Goal: Entertainment & Leisure: Consume media (video, audio)

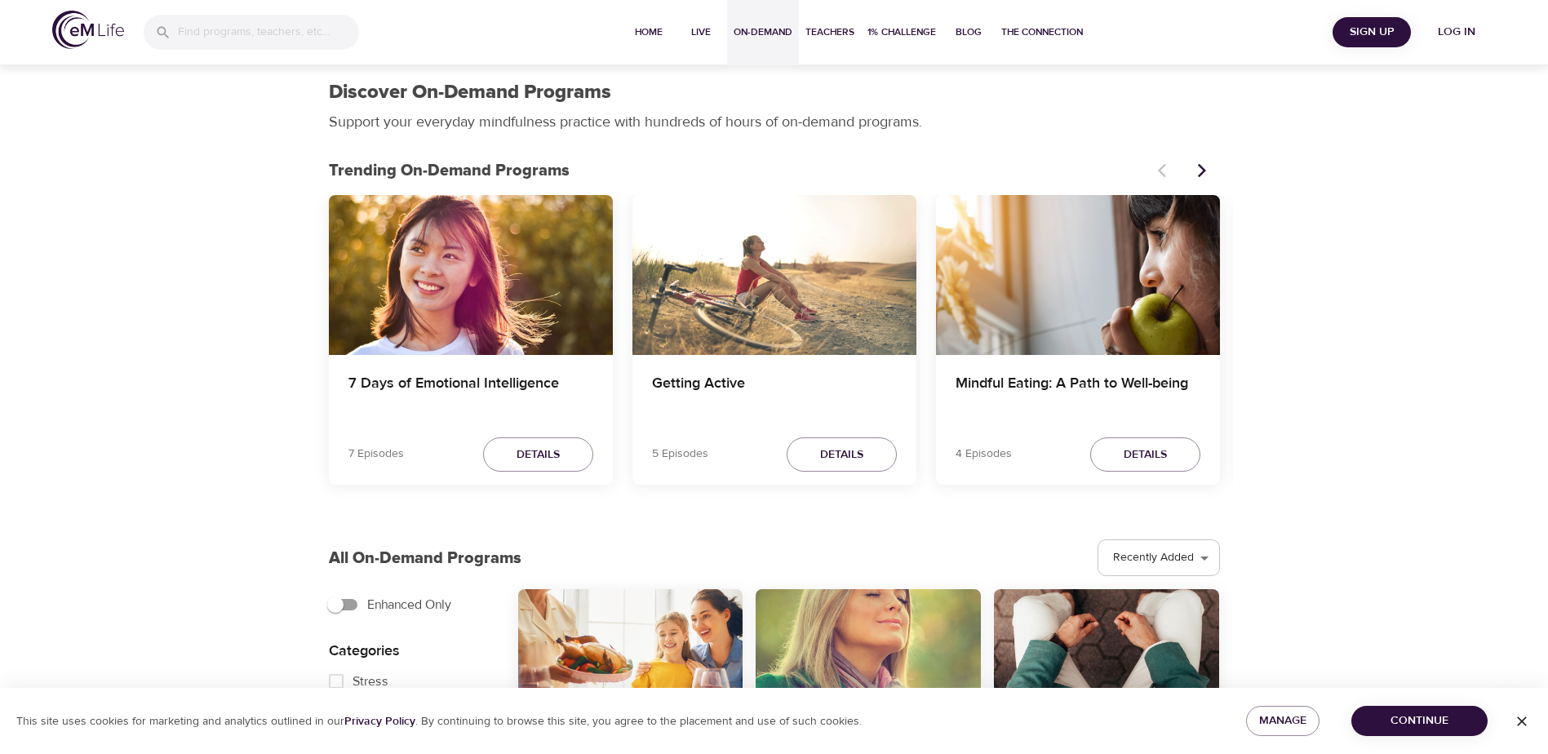
select select "recent"
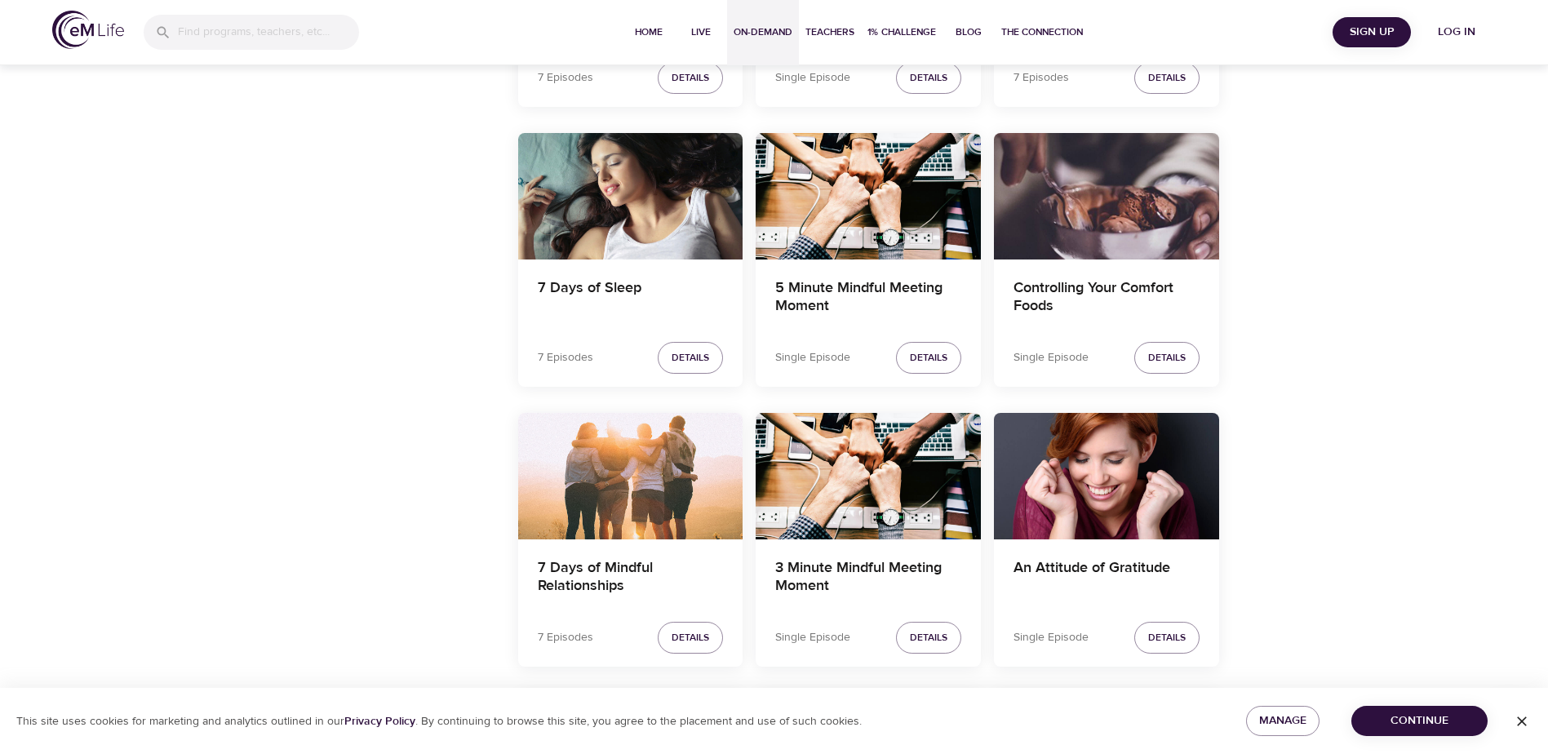
scroll to position [1324, 0]
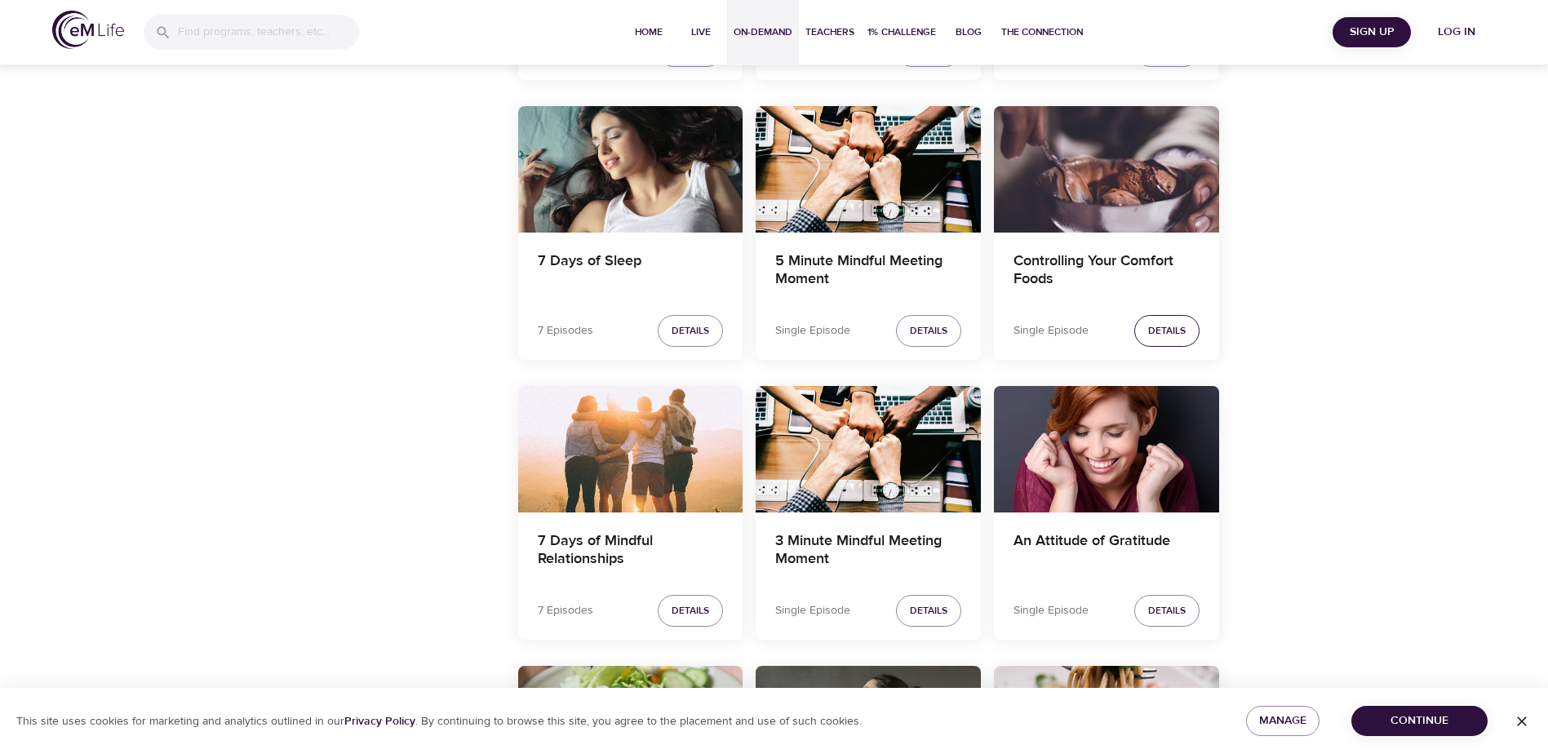
click at [1174, 330] on span "Details" at bounding box center [1167, 330] width 38 height 17
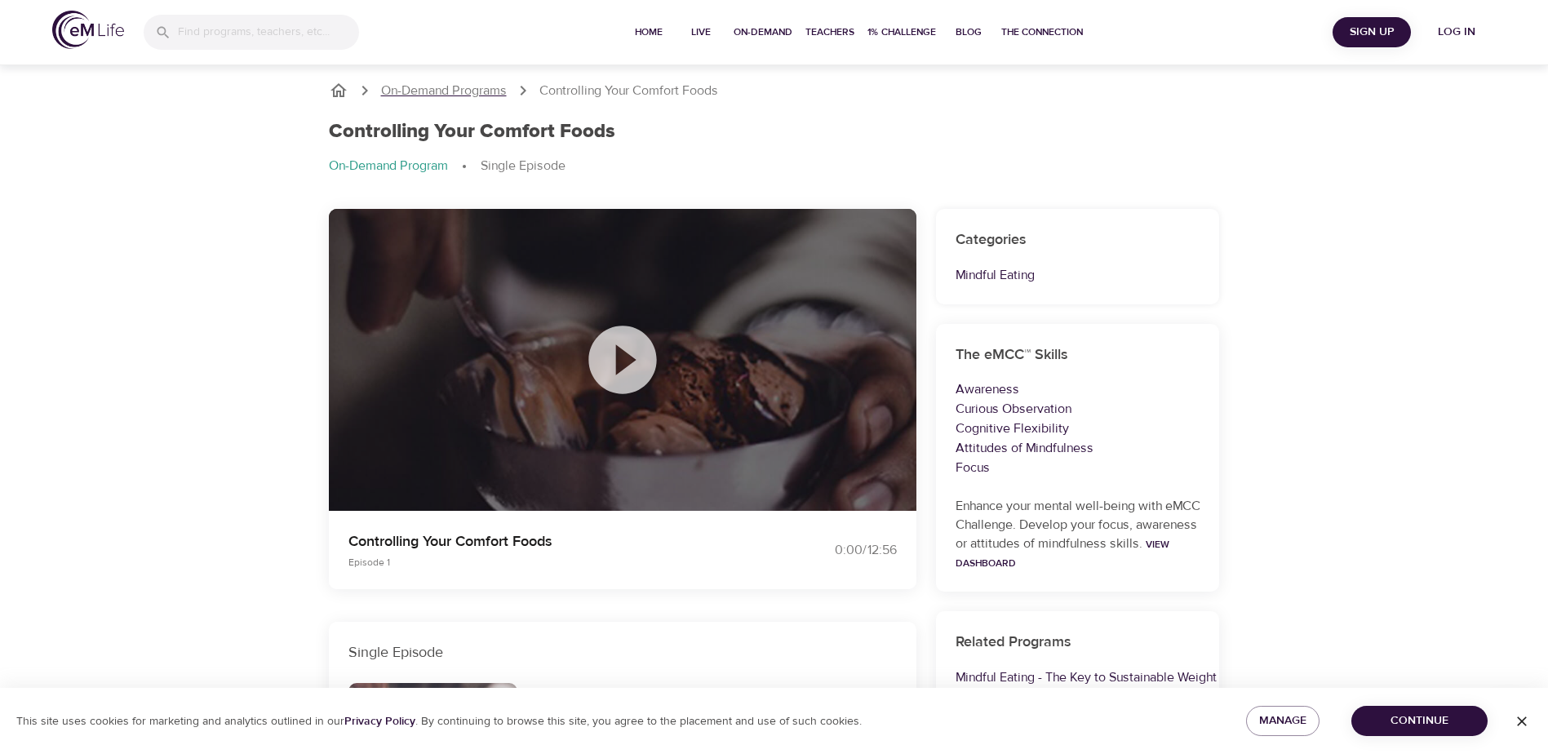
click at [492, 97] on p "On-Demand Programs" at bounding box center [444, 91] width 126 height 19
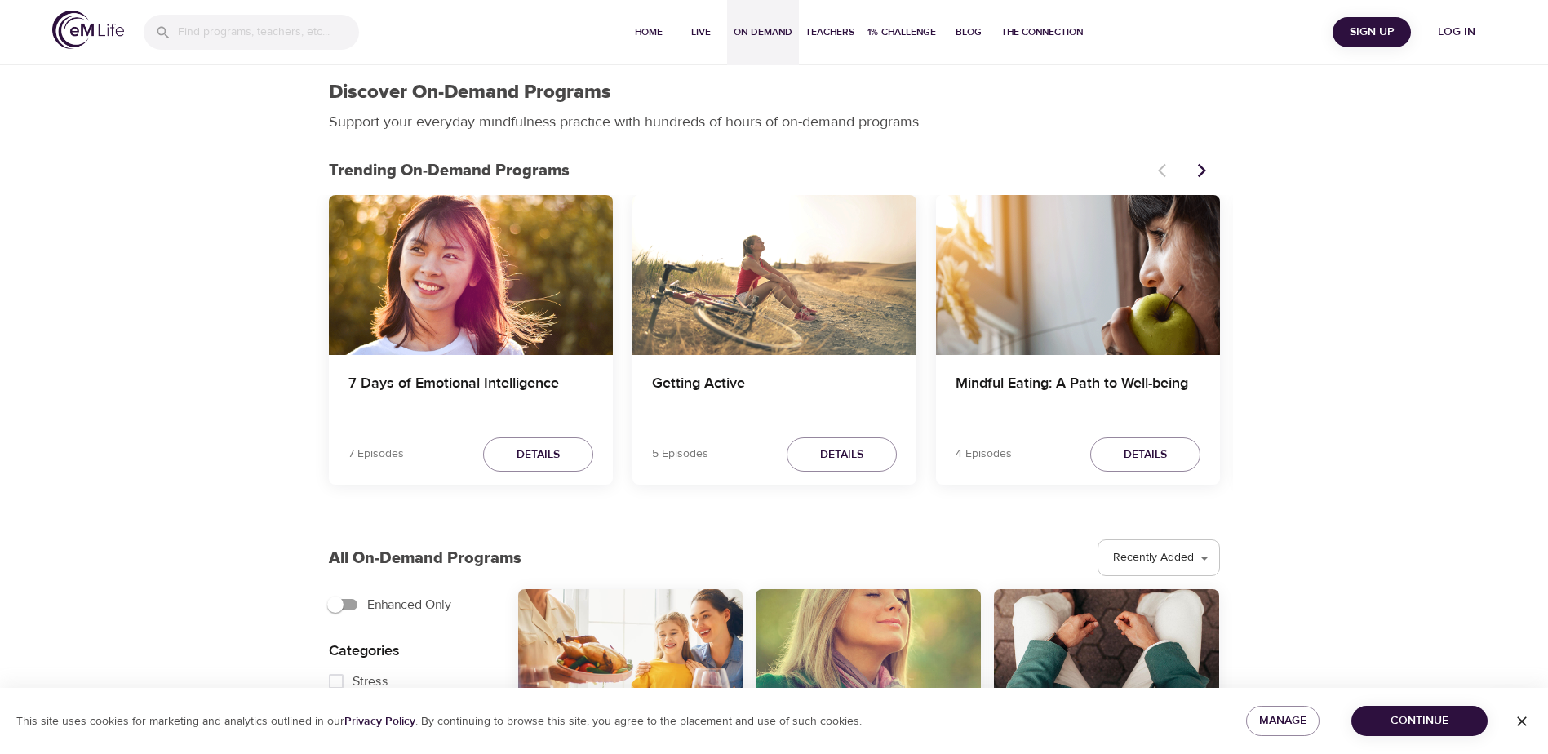
select select "recent"
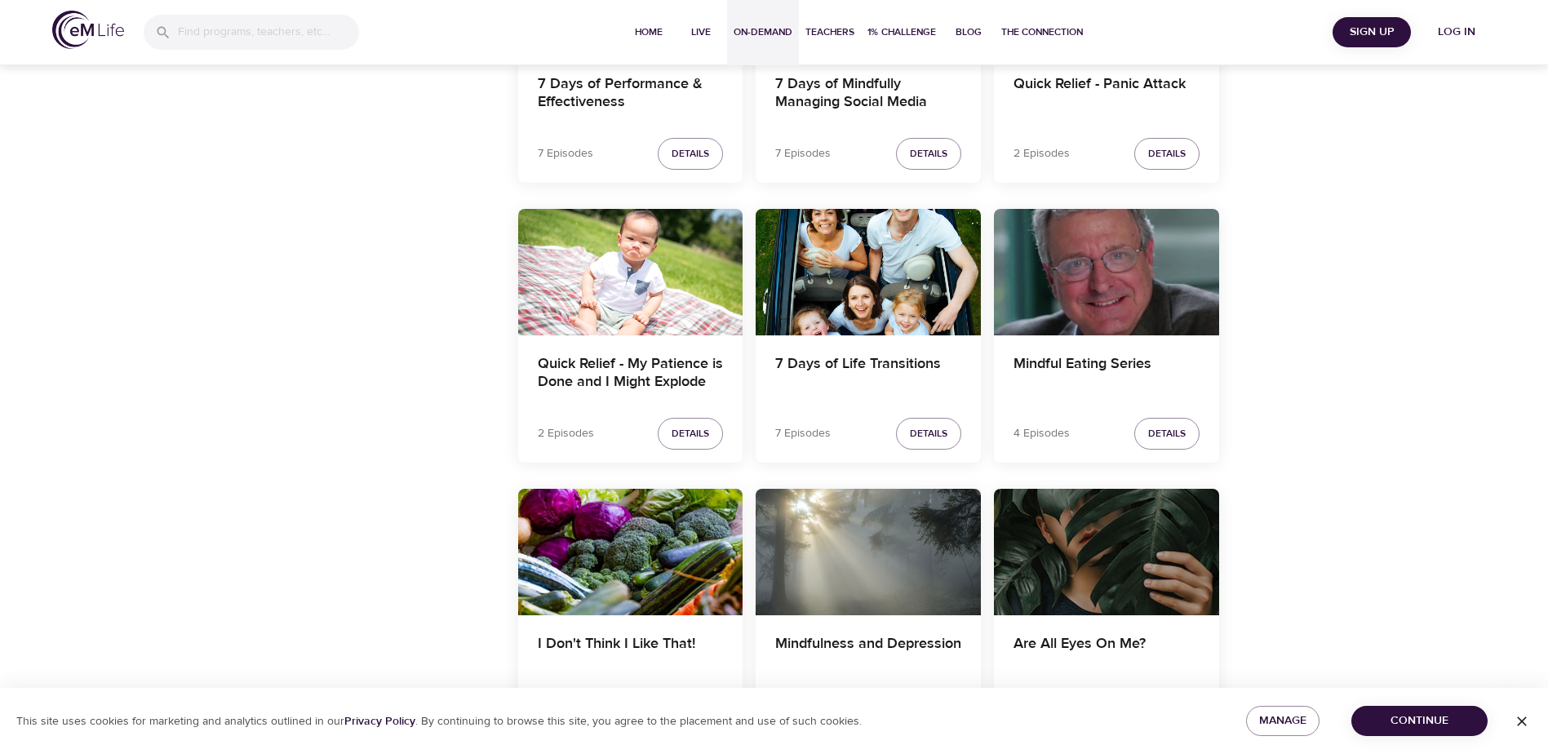
scroll to position [2366, 0]
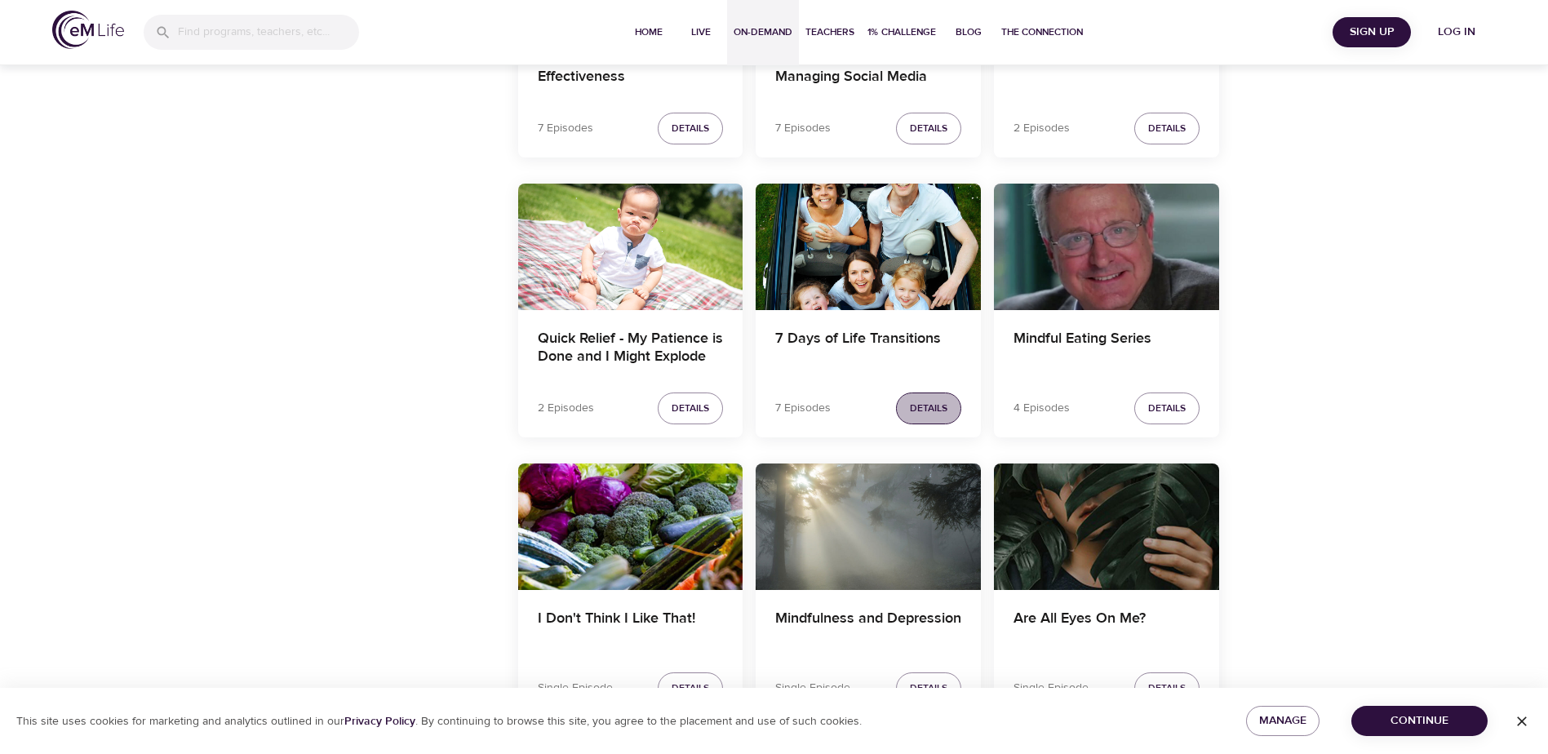
click at [928, 412] on span "Details" at bounding box center [929, 408] width 38 height 17
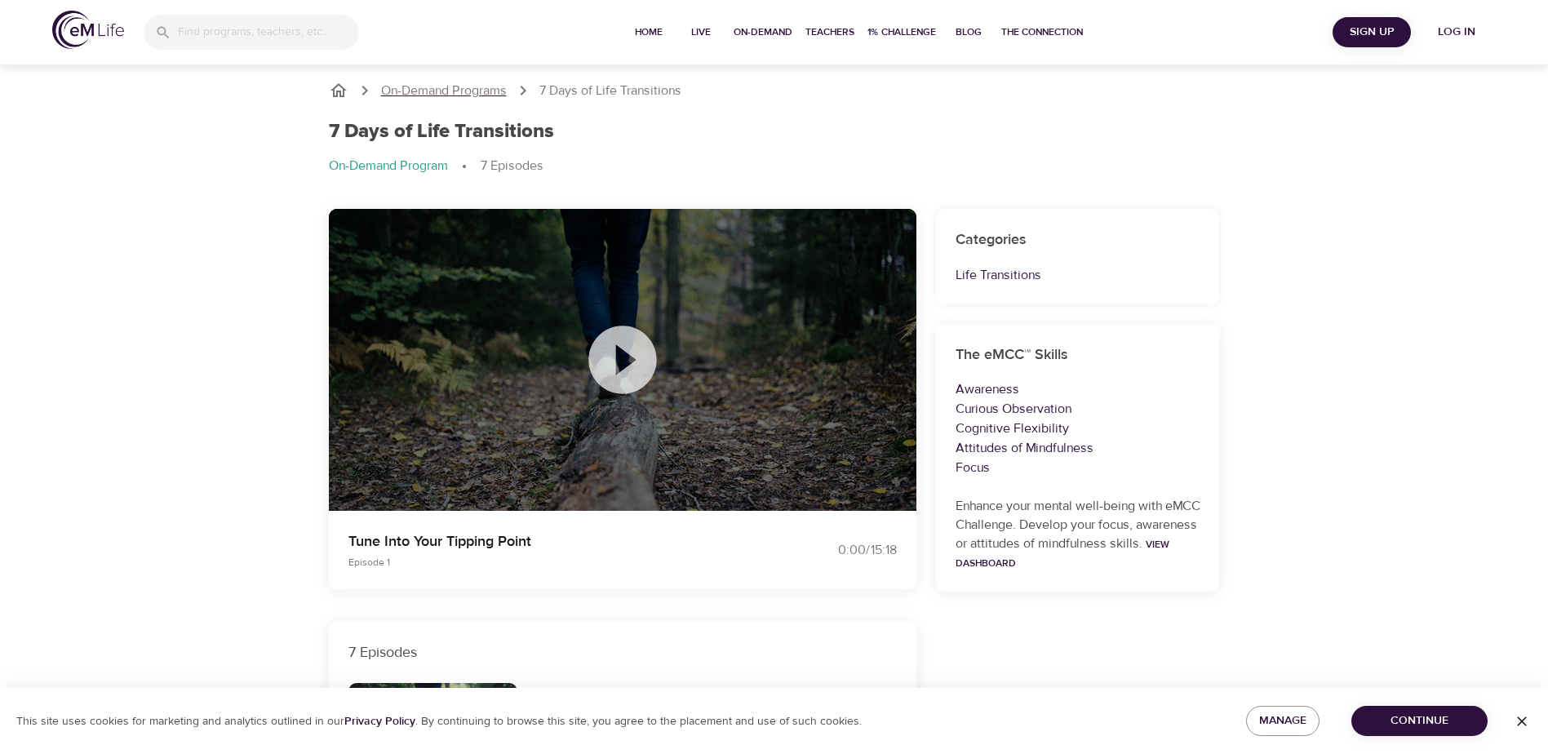
click at [469, 90] on p "On-Demand Programs" at bounding box center [444, 91] width 126 height 19
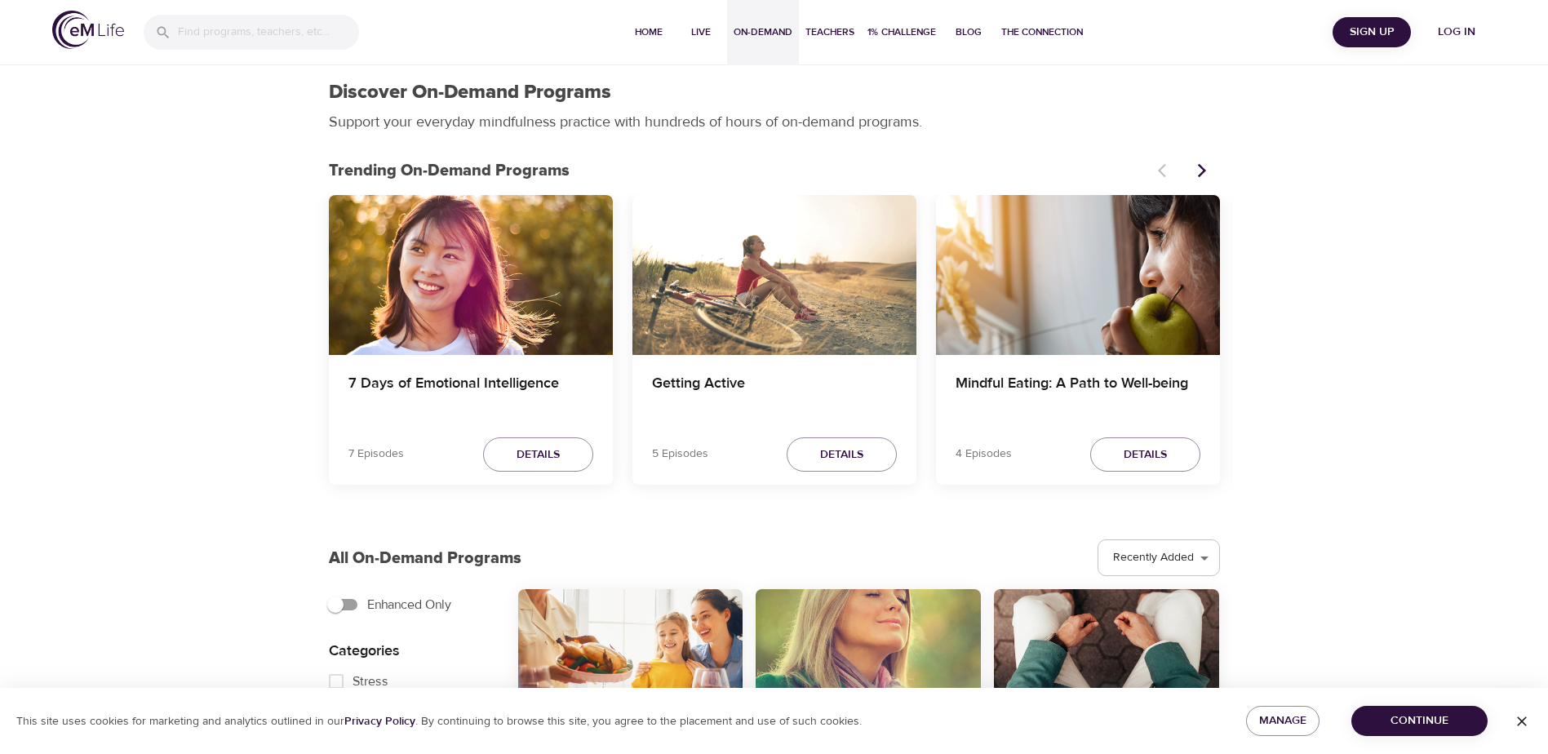
select select "recent"
click at [1144, 451] on span "Details" at bounding box center [1145, 455] width 43 height 20
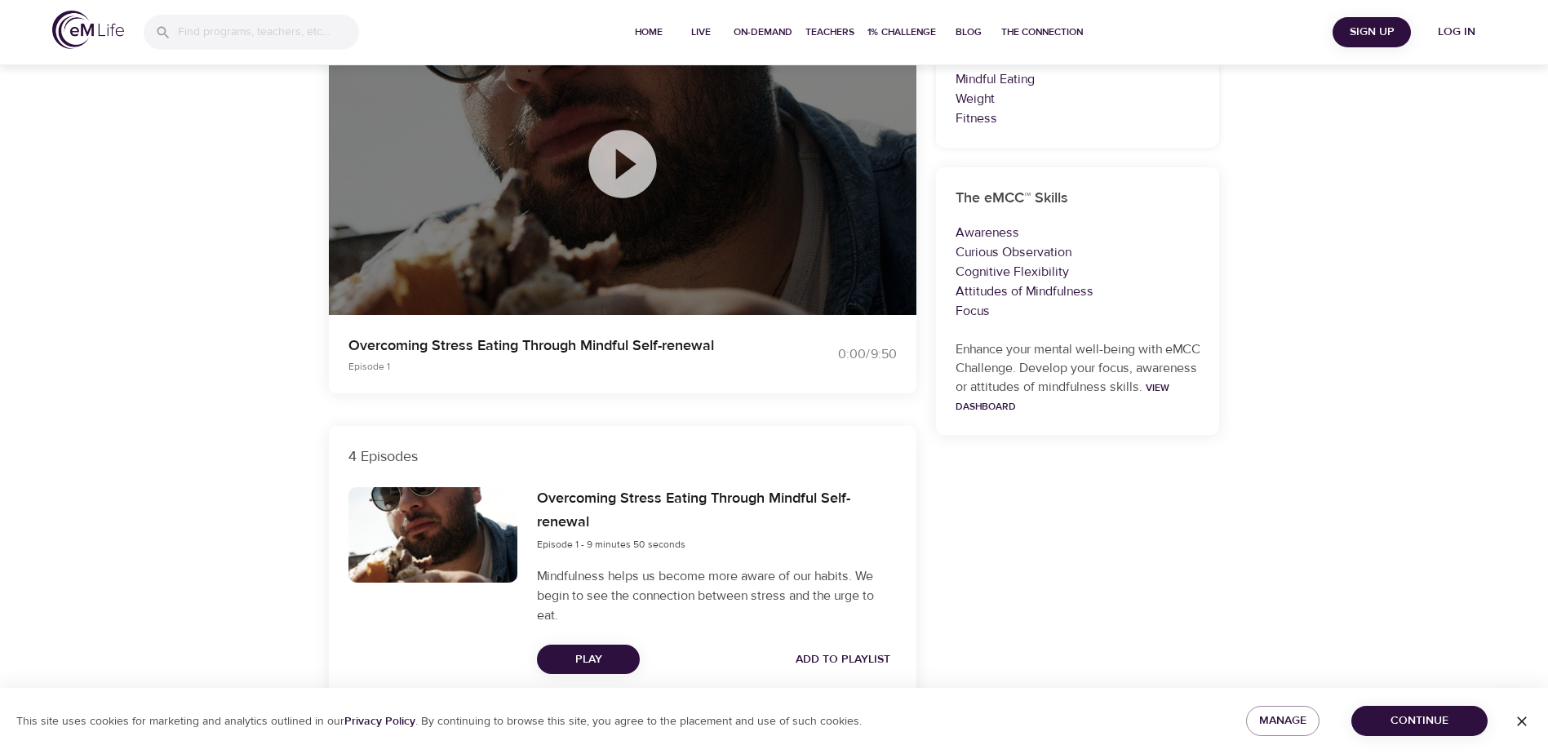
scroll to position [245, 0]
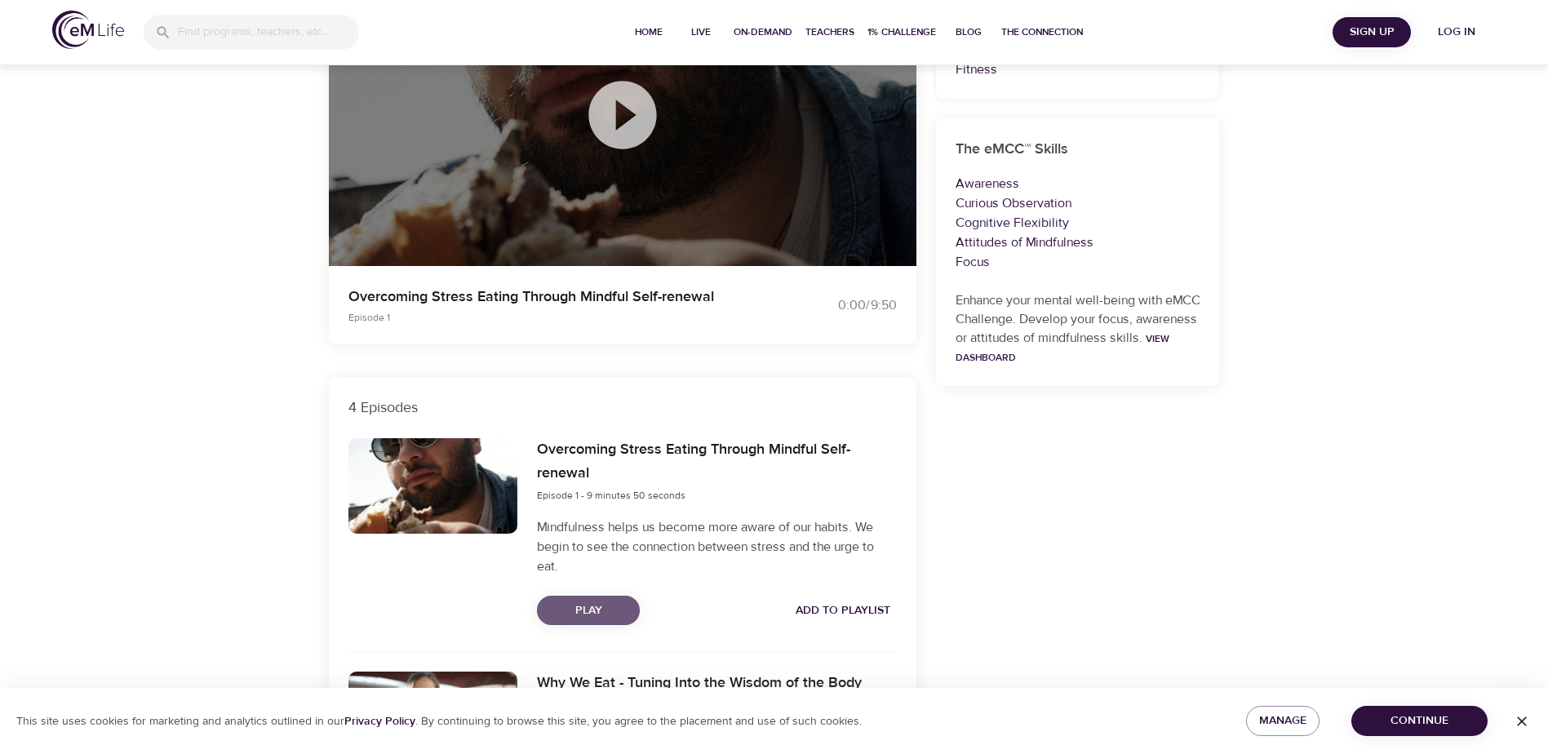
click at [619, 614] on span "Play" at bounding box center [588, 611] width 77 height 20
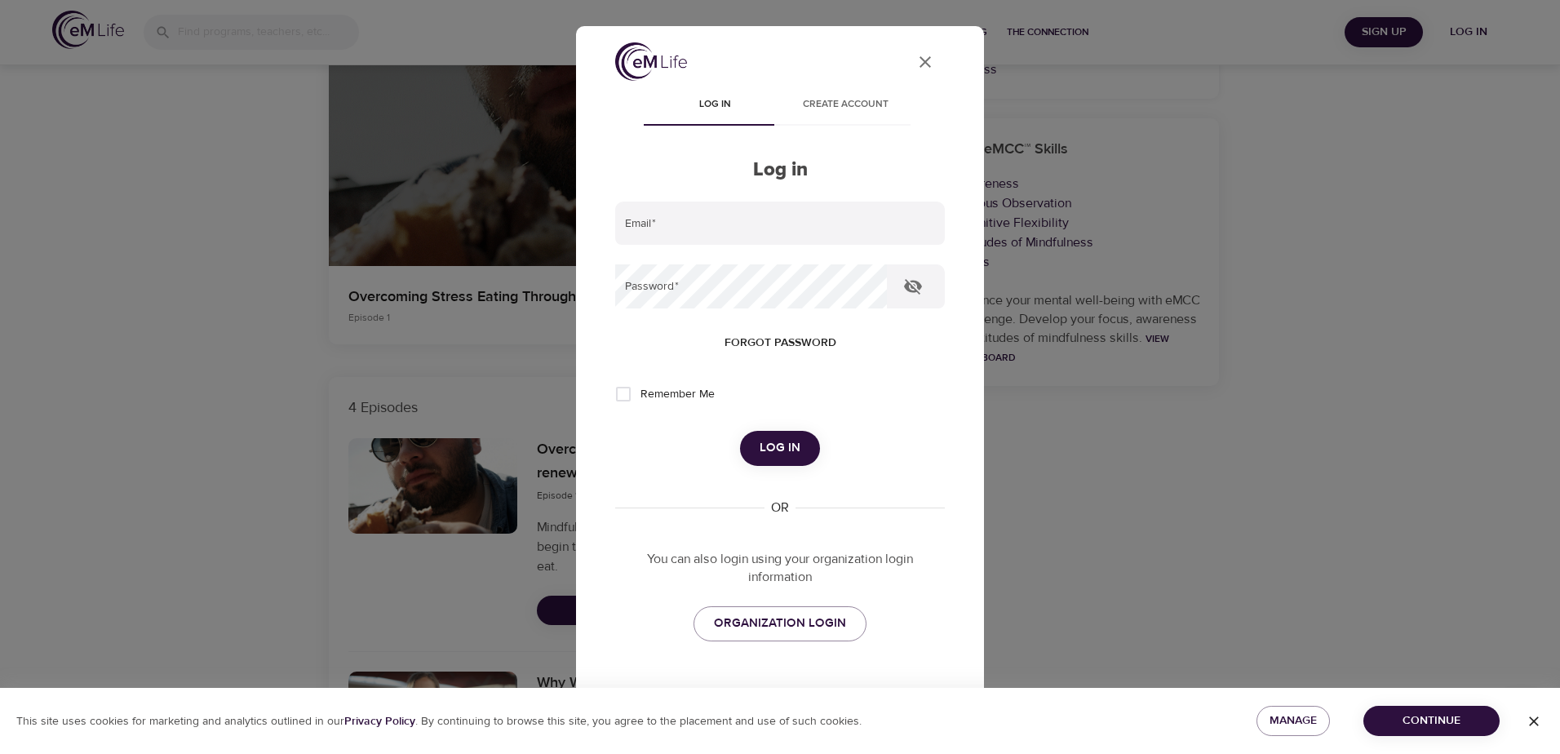
type input "Zonja.eckart@kornferry.com"
click at [779, 449] on span "Log in" at bounding box center [780, 447] width 41 height 21
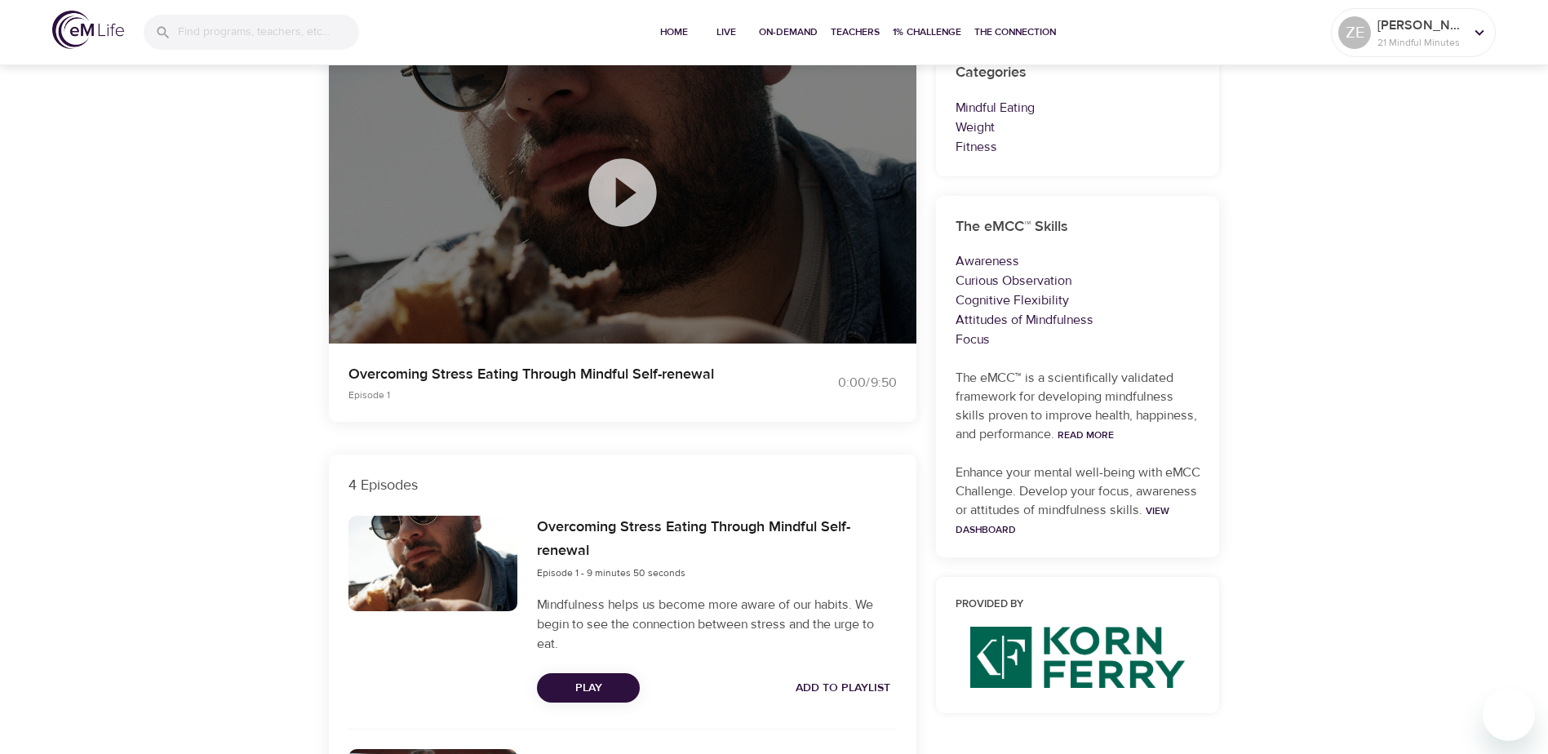
scroll to position [163, 0]
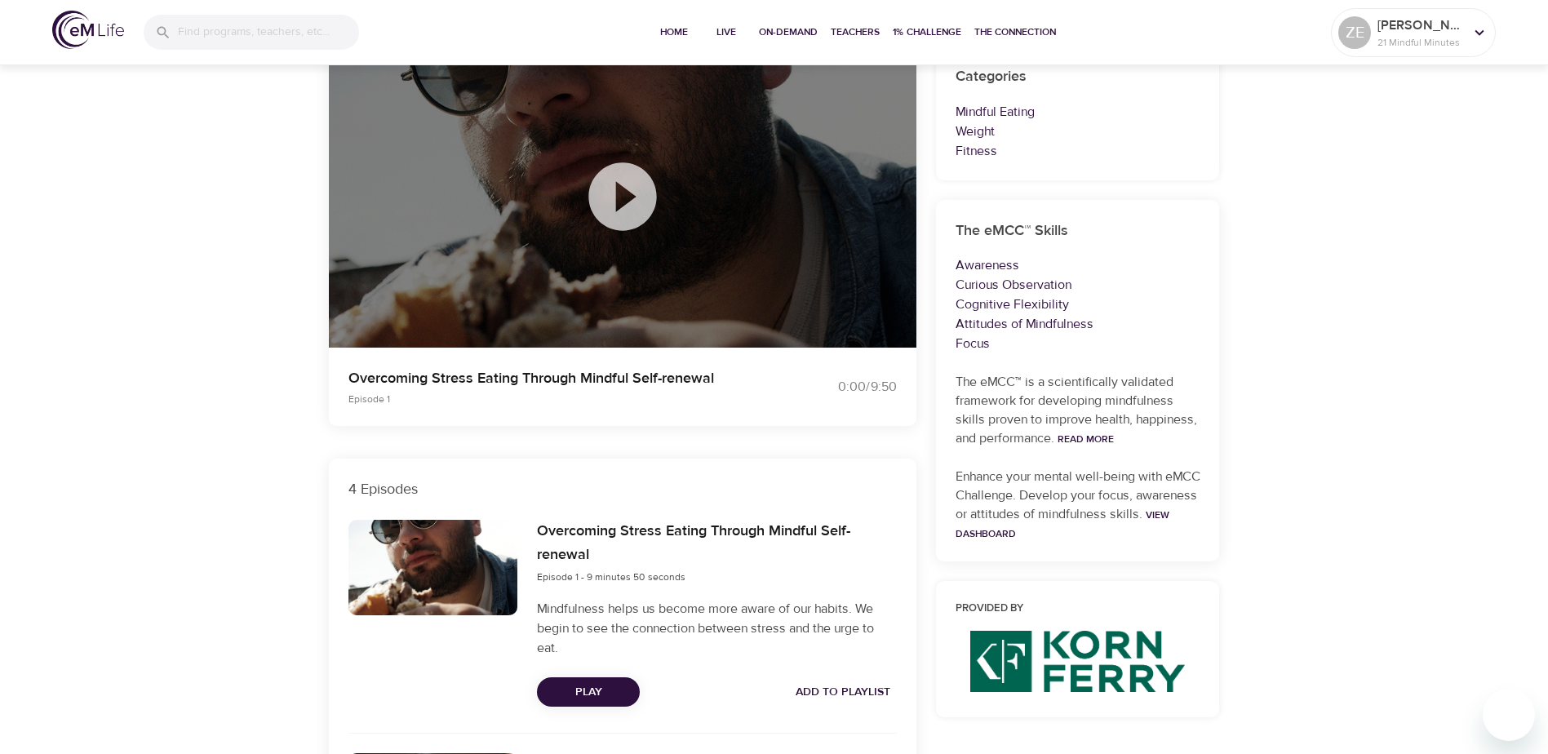
click at [624, 213] on icon at bounding box center [622, 196] width 68 height 68
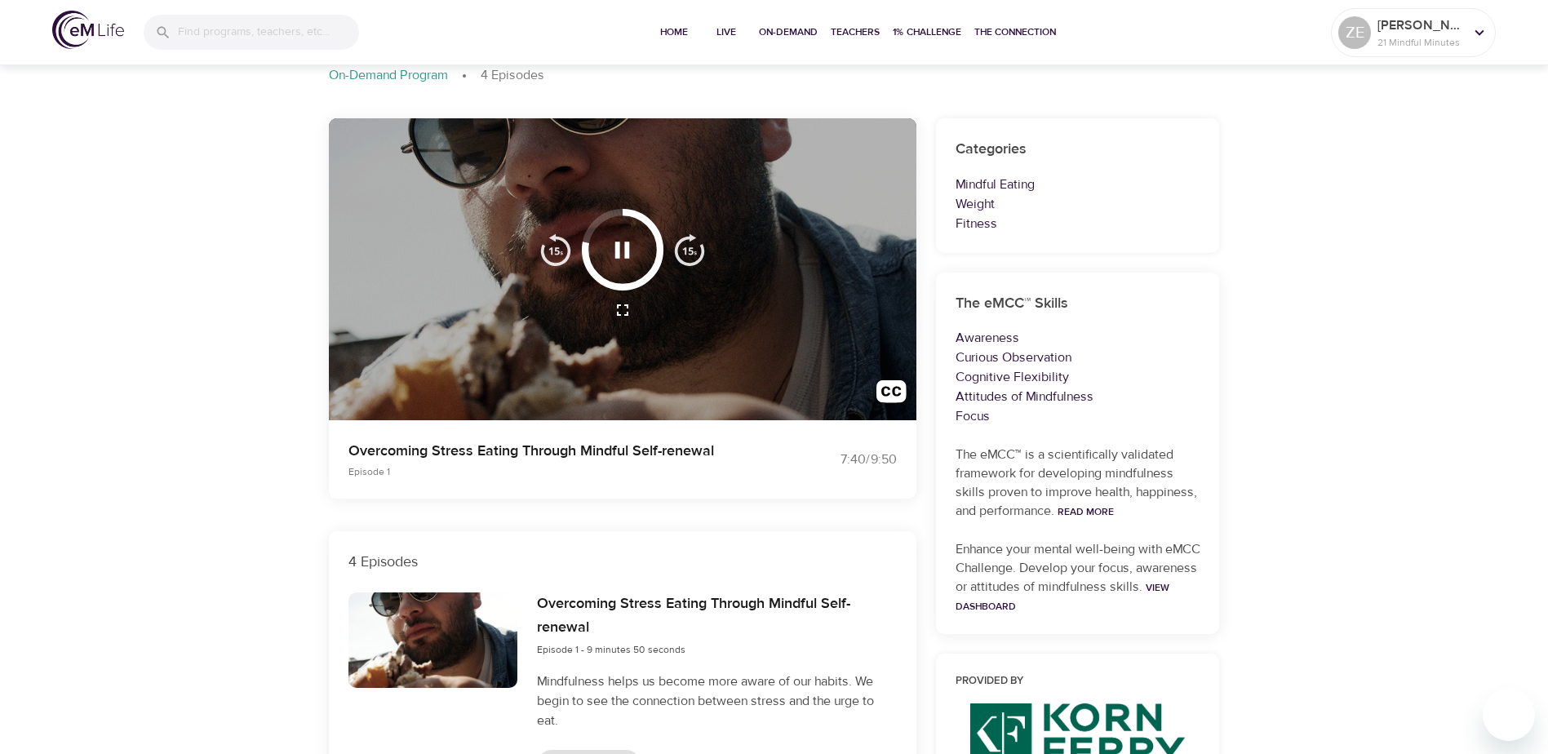
scroll to position [47, 0]
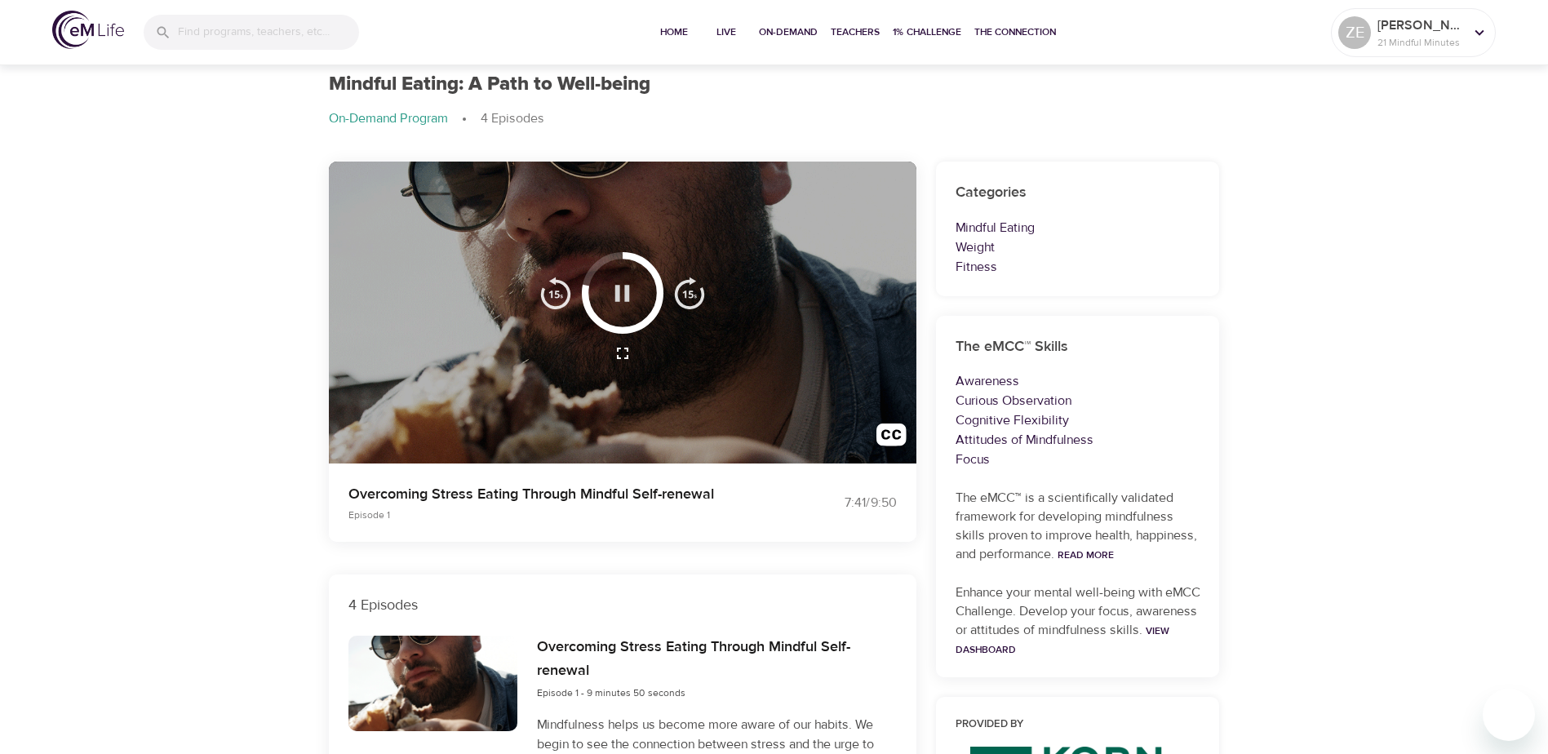
click at [628, 290] on icon "button" at bounding box center [622, 293] width 15 height 16
